Goal: Task Accomplishment & Management: Complete application form

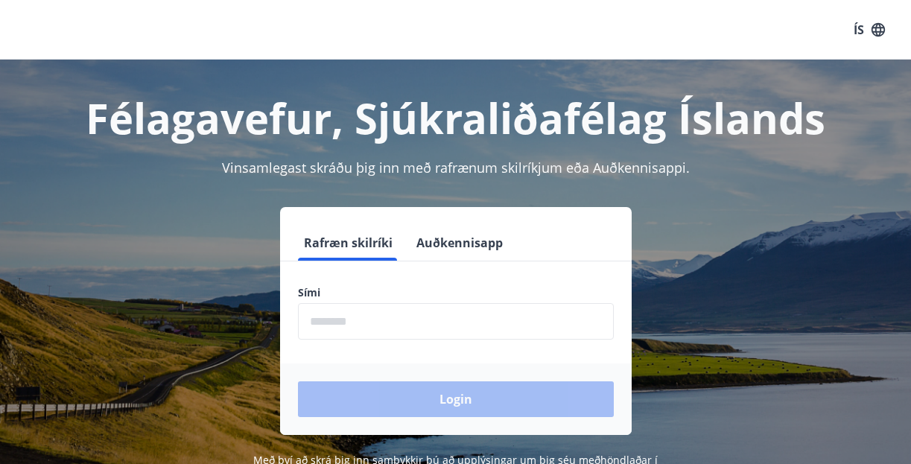
click at [352, 291] on label "Sími" at bounding box center [456, 292] width 316 height 15
click at [365, 320] on input "phone" at bounding box center [456, 321] width 316 height 36
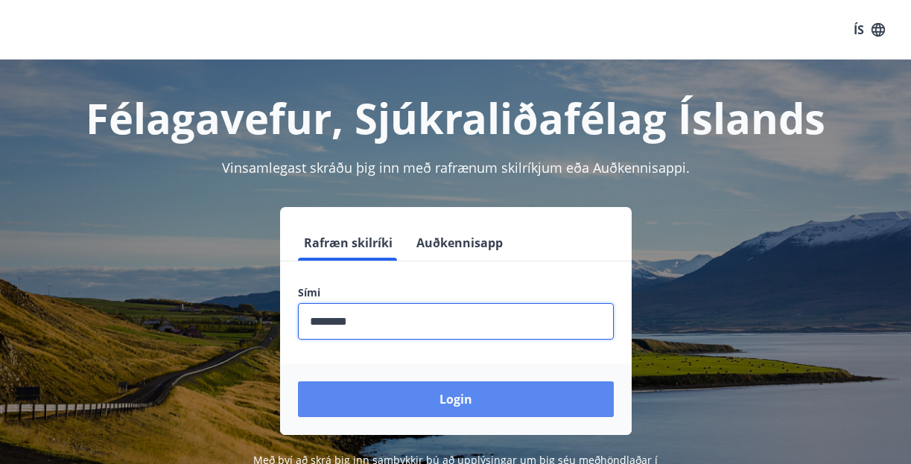
type input "********"
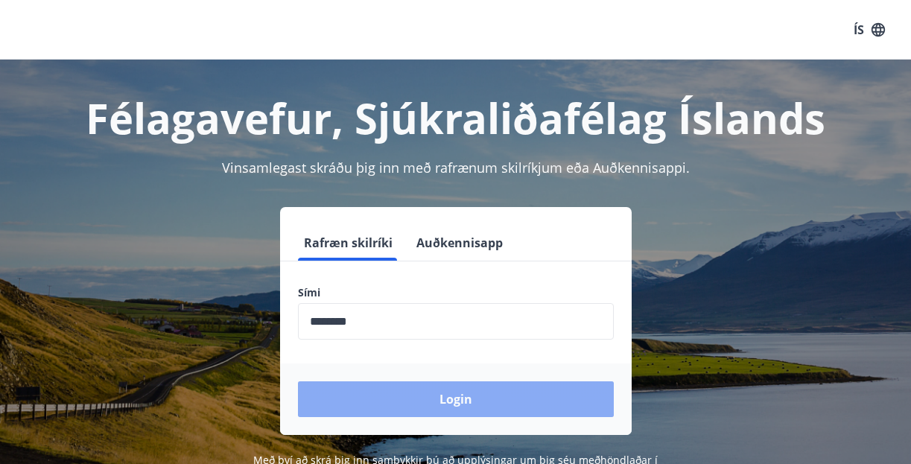
click at [460, 395] on button "Login" at bounding box center [456, 399] width 316 height 36
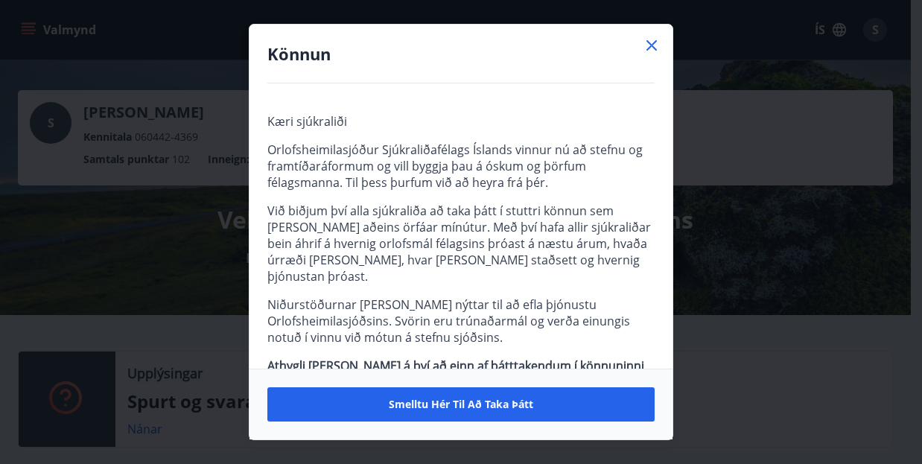
click at [471, 398] on span "Smelltu hér til að taka þátt" at bounding box center [461, 404] width 144 height 15
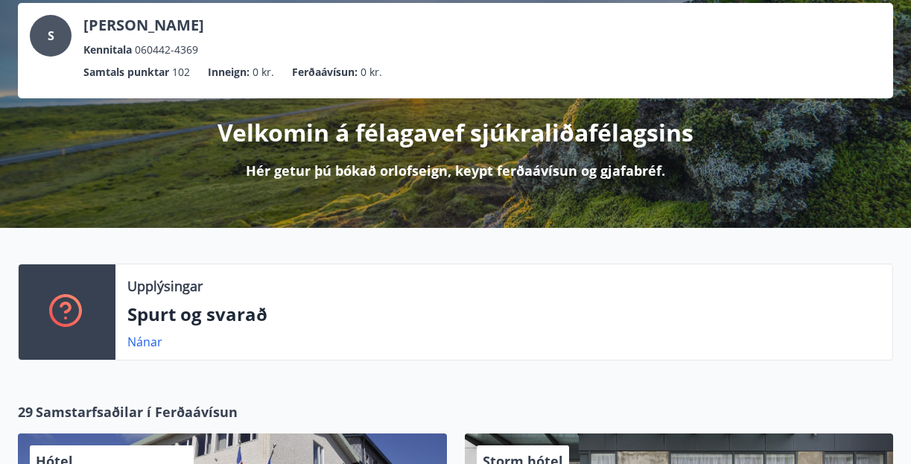
scroll to position [109, 0]
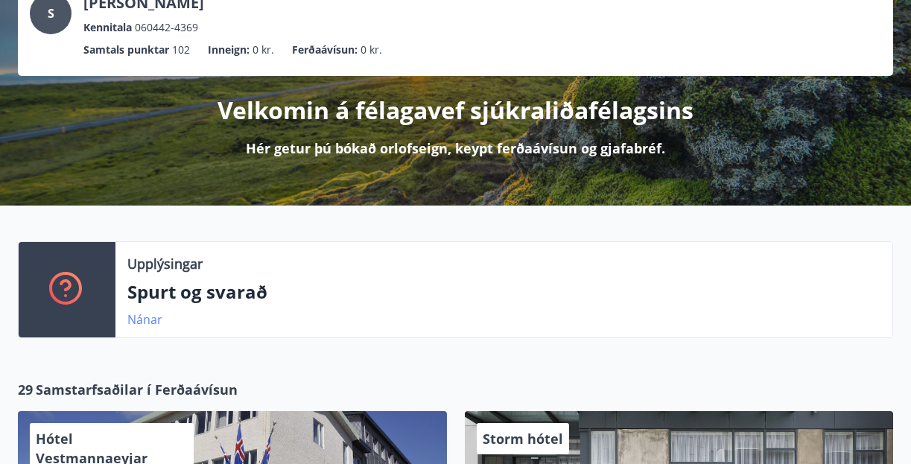
click at [144, 321] on link "Nánar" at bounding box center [144, 319] width 35 height 16
